Goal: Information Seeking & Learning: Learn about a topic

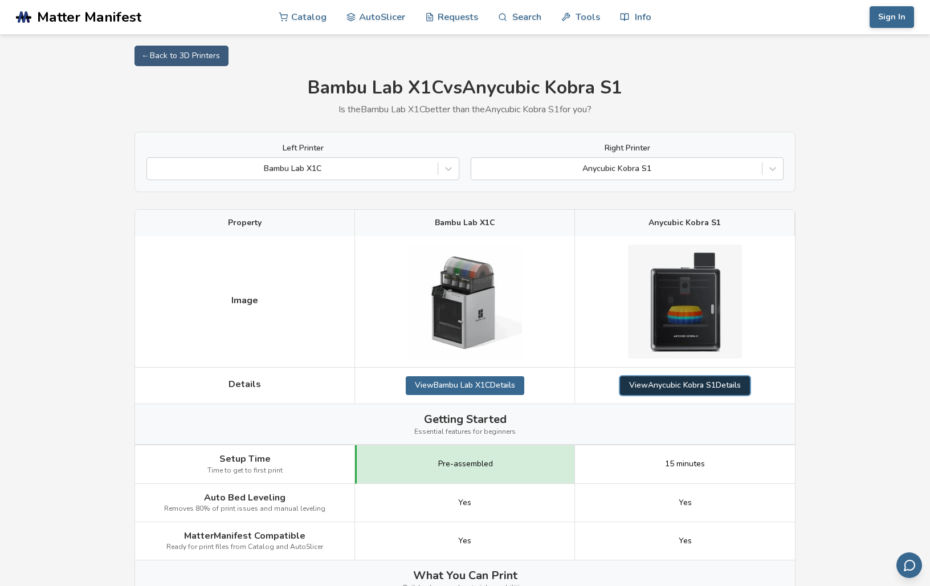
click at [649, 381] on link "View Anycubic Kobra S1 Details" at bounding box center [685, 385] width 130 height 18
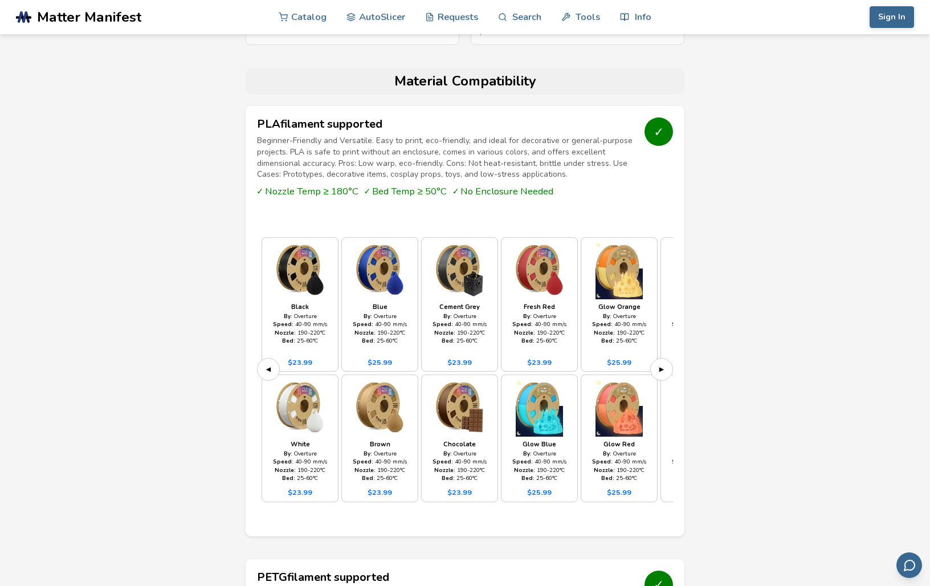
scroll to position [950, 0]
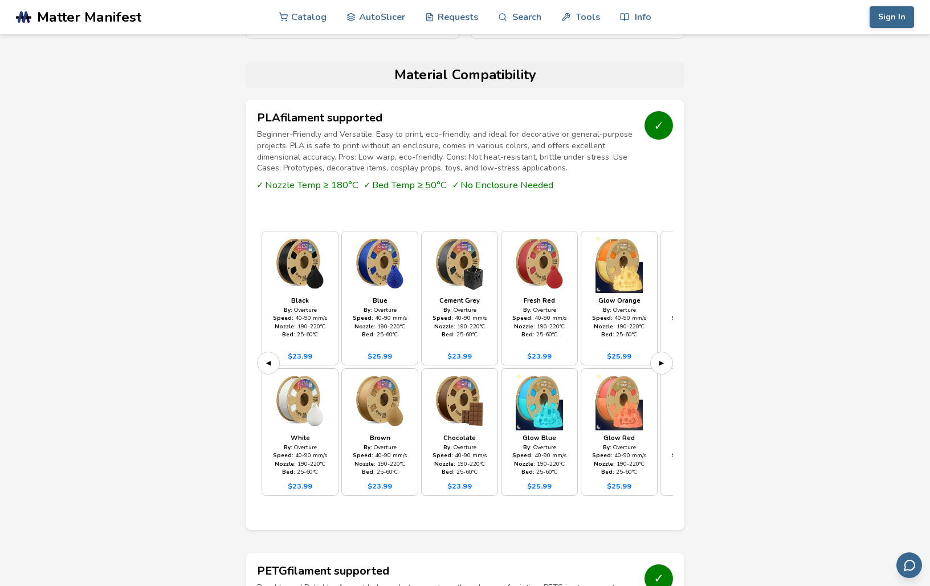
click at [554, 398] on img at bounding box center [539, 401] width 67 height 57
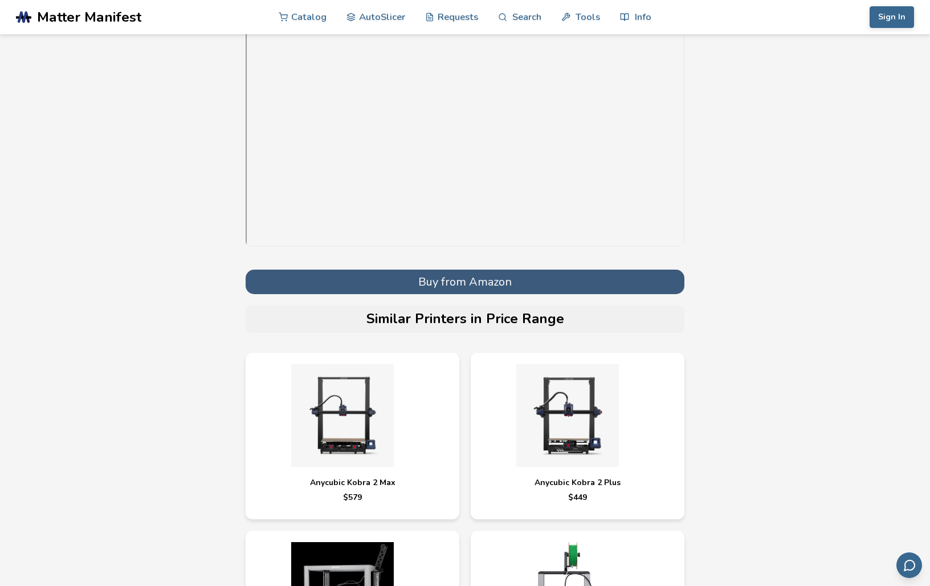
scroll to position [3818, 0]
